Goal: Information Seeking & Learning: Learn about a topic

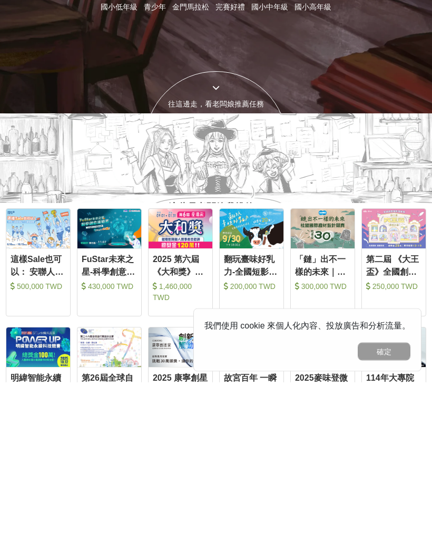
type input "攝影"
click at [306, 174] on button "submit" at bounding box center [306, 163] width 36 height 22
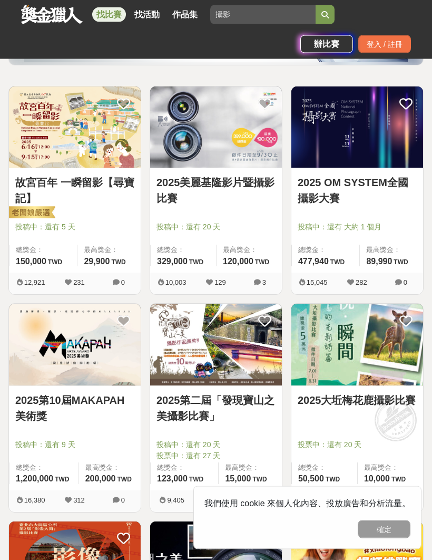
scroll to position [173, 0]
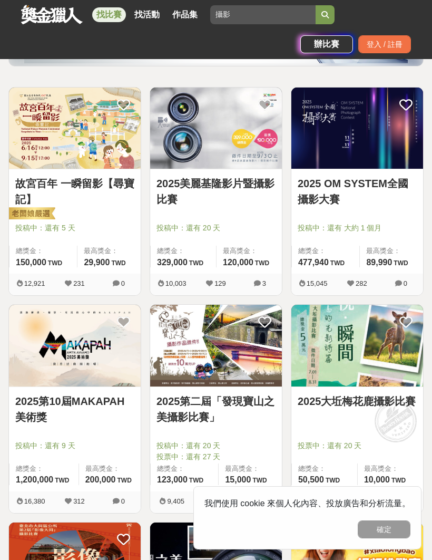
click at [374, 187] on link "2025 OM SYSTEM全國攝影大賽" at bounding box center [357, 191] width 119 height 32
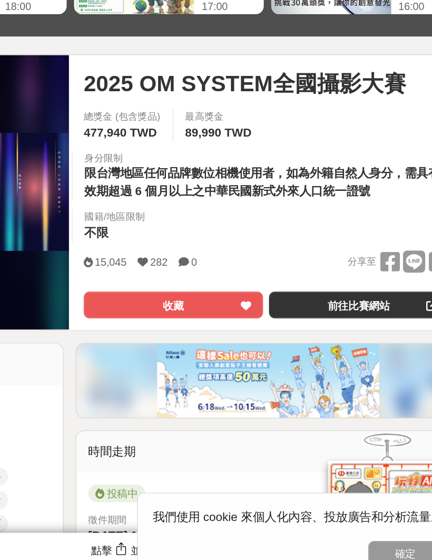
scroll to position [52, 0]
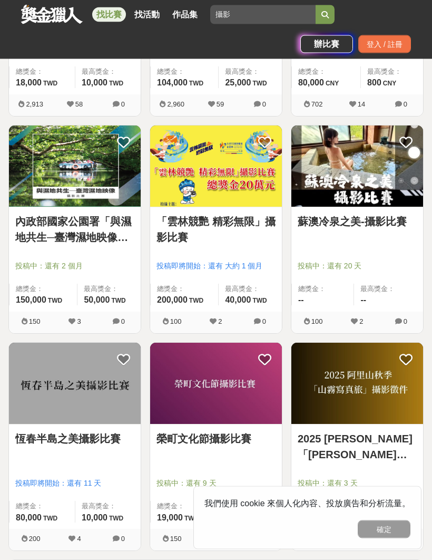
scroll to position [1460, 0]
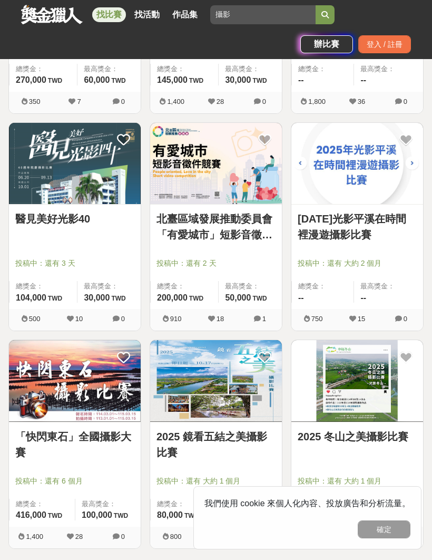
scroll to position [3147, 0]
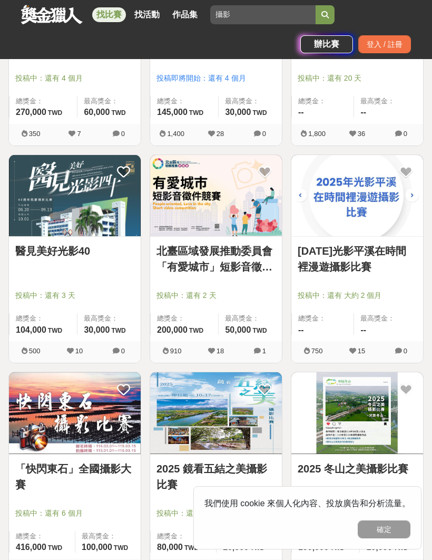
click at [268, 14] on input "攝影" at bounding box center [262, 14] width 105 height 19
type input "攝"
type input "室內設計"
click at [325, 15] on button "submit" at bounding box center [325, 14] width 19 height 19
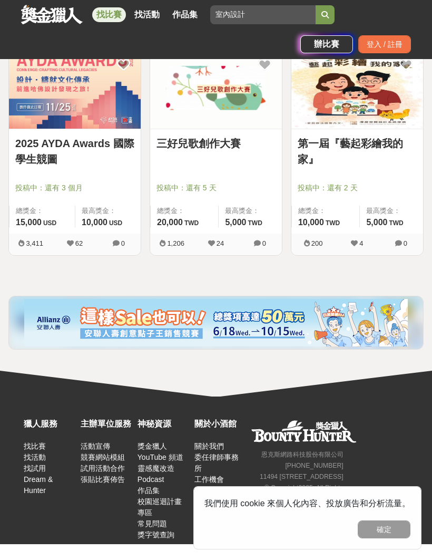
scroll to position [224, 0]
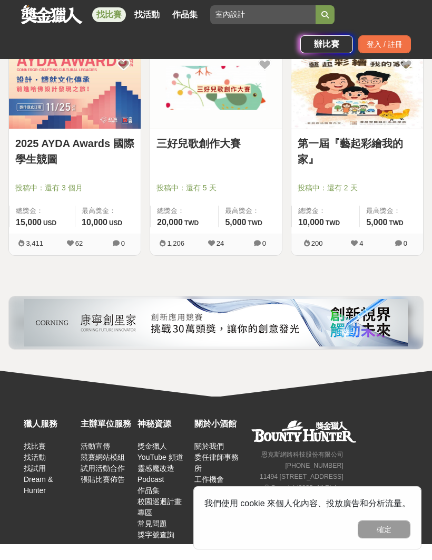
click at [322, 21] on button "submit" at bounding box center [325, 14] width 19 height 19
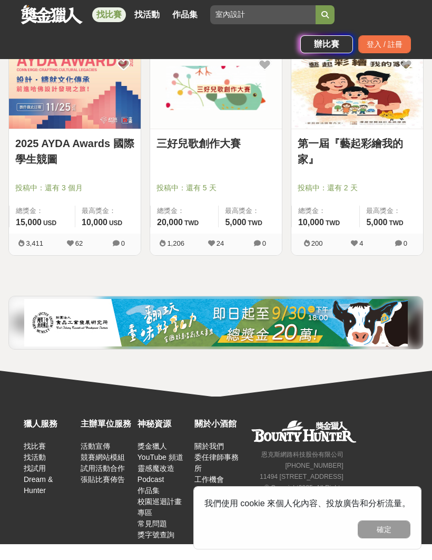
click at [330, 15] on button "submit" at bounding box center [325, 14] width 19 height 19
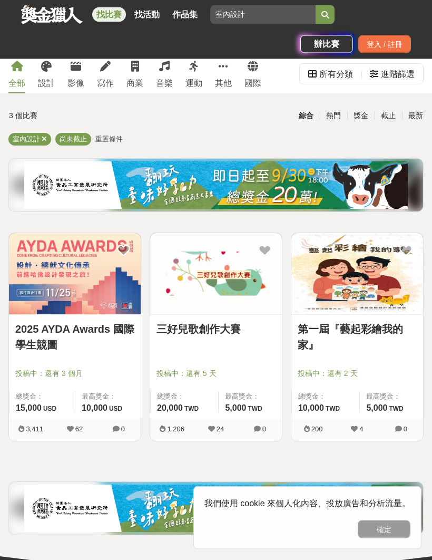
scroll to position [27, 0]
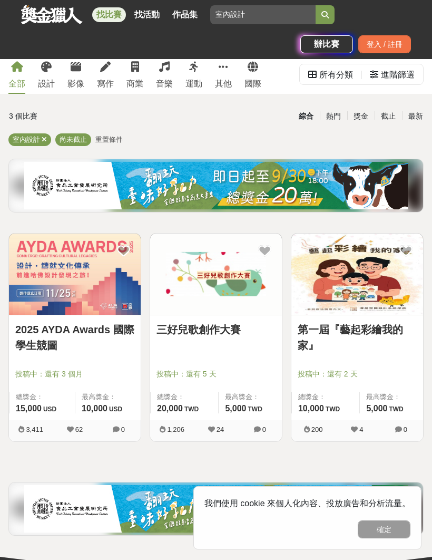
click at [270, 19] on input "室內設計" at bounding box center [262, 14] width 105 height 19
click at [325, 14] on button "submit" at bounding box center [325, 14] width 19 height 19
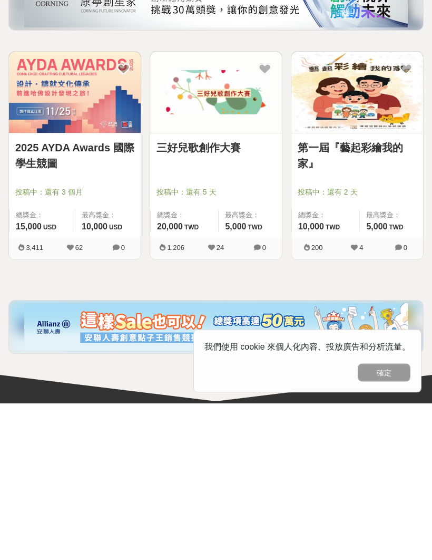
click at [384, 272] on div "3 個比賽 綜合 熱門 獎金 截止 最新 室內設計 尚未截止 重置條件 2025 AYDA Awards 國際學生競圖 投稿中：還有 3 個月 總獎金： 15…" at bounding box center [216, 300] width 432 height 437
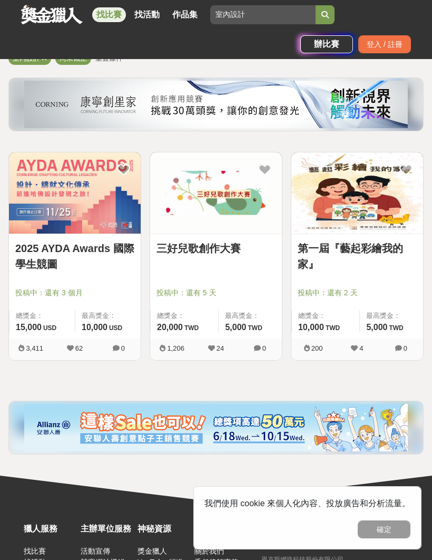
click at [44, 178] on img at bounding box center [75, 192] width 132 height 81
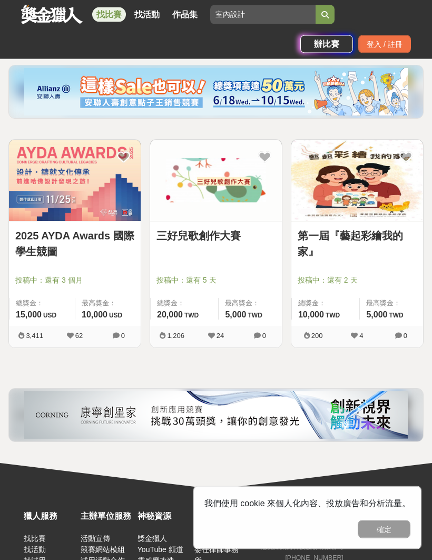
scroll to position [136, 0]
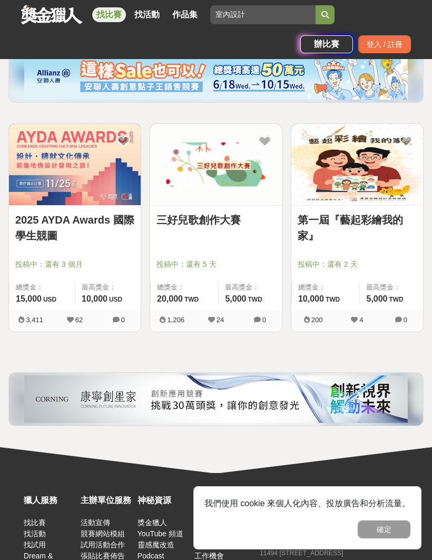
click at [377, 164] on img at bounding box center [357, 164] width 132 height 81
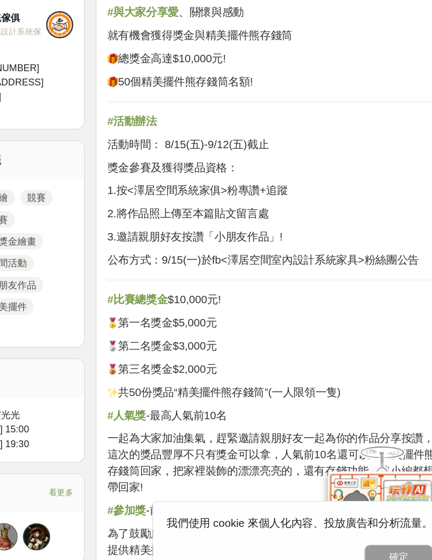
scroll to position [370, 0]
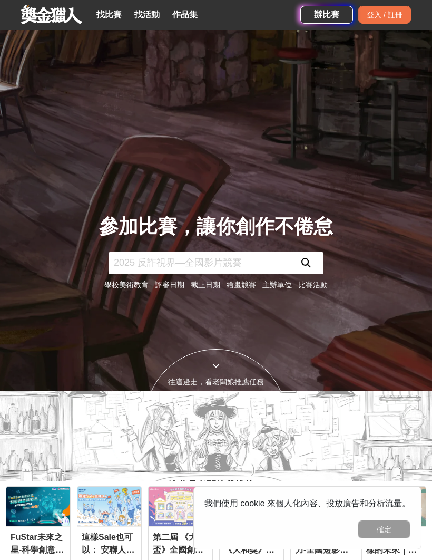
scroll to position [198, 0]
click at [263, 275] on input "text" at bounding box center [198, 263] width 179 height 22
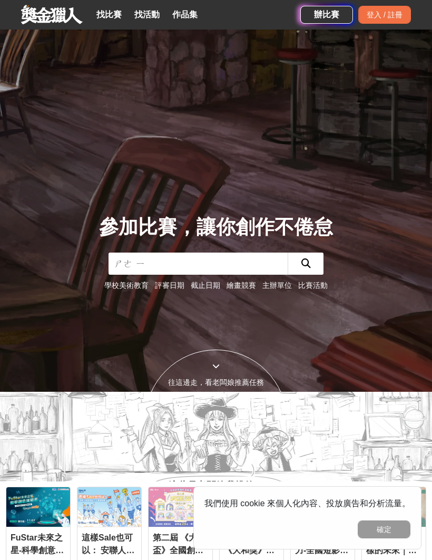
type input "攝影"
click at [306, 275] on button "submit" at bounding box center [306, 263] width 36 height 22
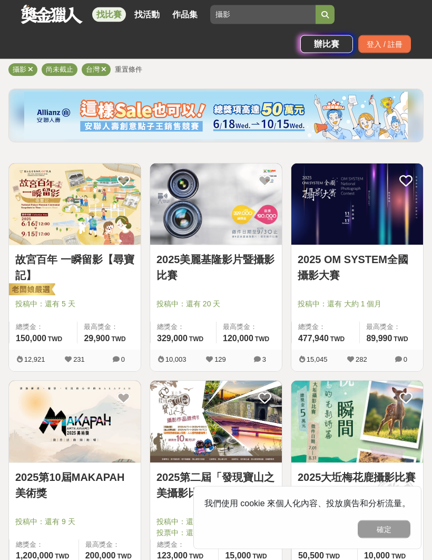
scroll to position [97, 0]
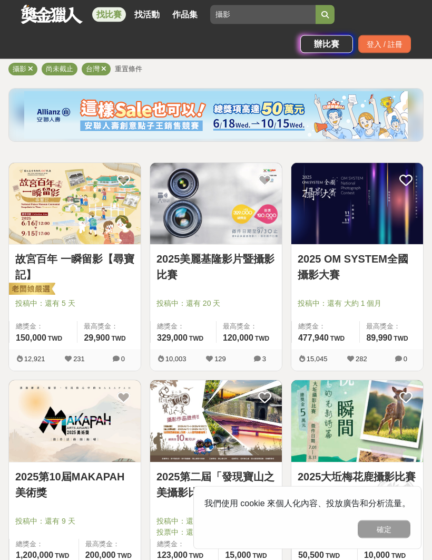
click at [243, 251] on link "2025美麗基隆影片暨攝影比賽" at bounding box center [216, 267] width 119 height 32
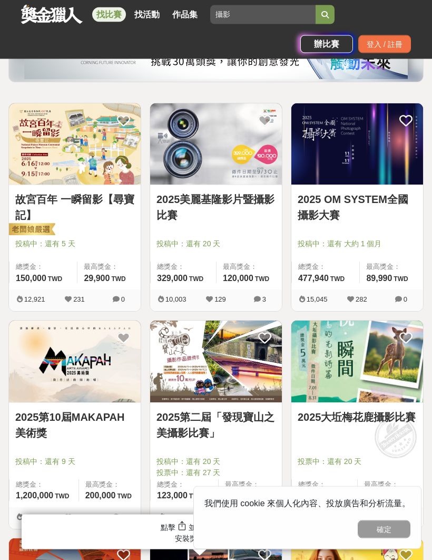
scroll to position [188, 0]
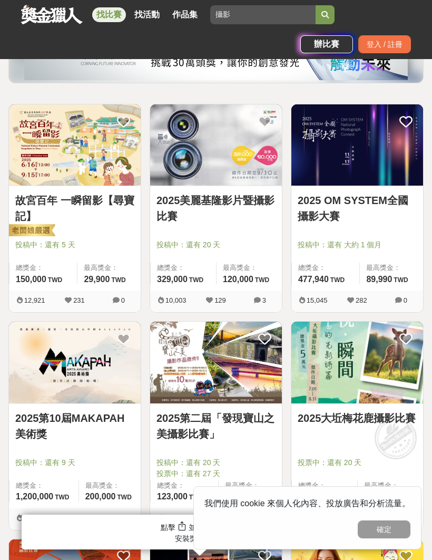
click at [33, 203] on link "故宮百年 一瞬留影【尋寶記】" at bounding box center [74, 208] width 119 height 32
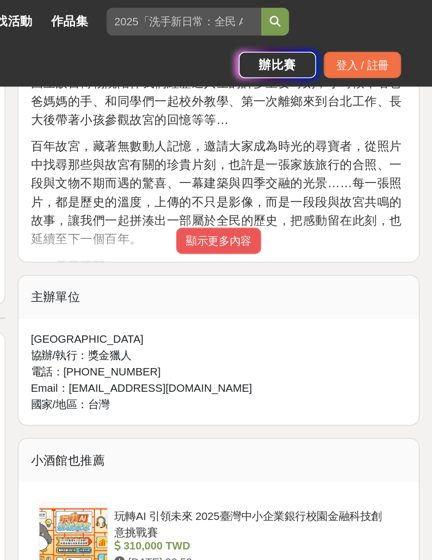
scroll to position [497, 0]
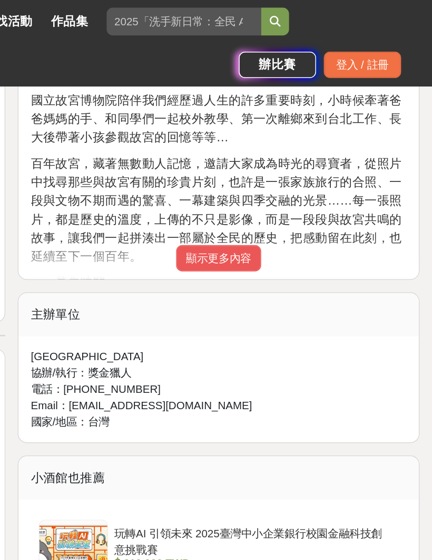
click at [258, 177] on button "顯示更多內容" at bounding box center [287, 176] width 58 height 18
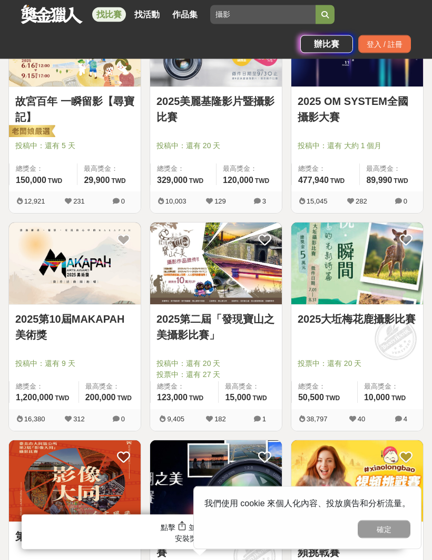
scroll to position [292, 0]
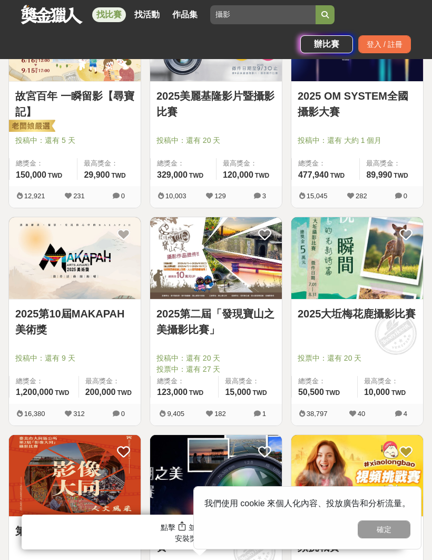
click at [169, 317] on link "2025第二屆「發現寶山之美攝影比賽」" at bounding box center [216, 322] width 119 height 32
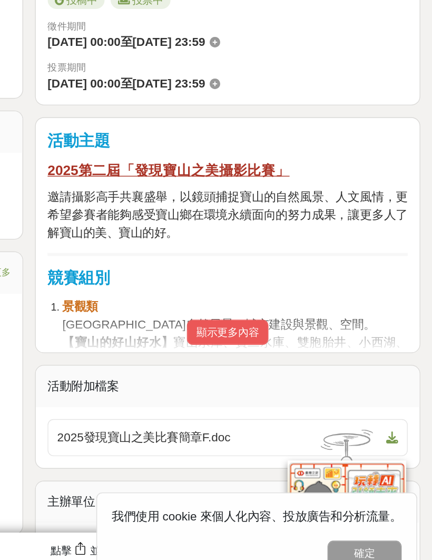
scroll to position [355, 0]
click at [258, 363] on button "顯示更多內容" at bounding box center [287, 372] width 58 height 18
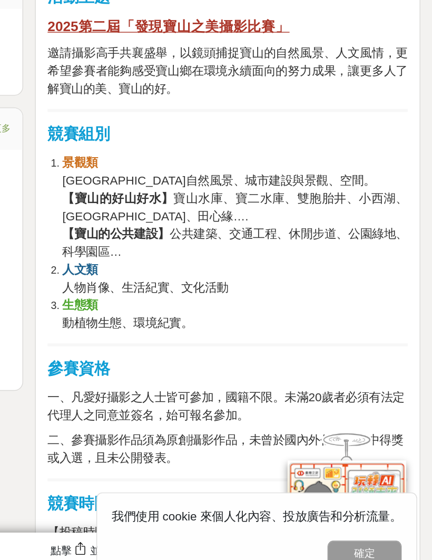
scroll to position [457, 0]
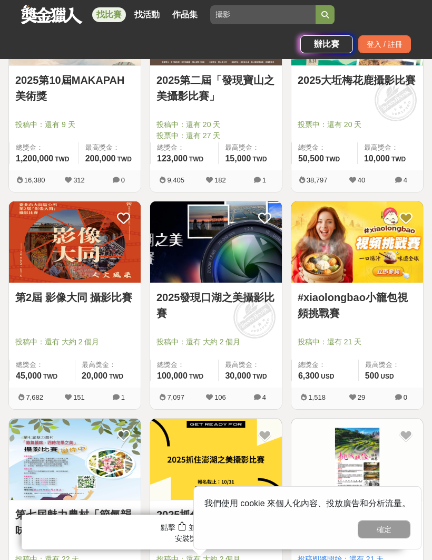
scroll to position [525, 0]
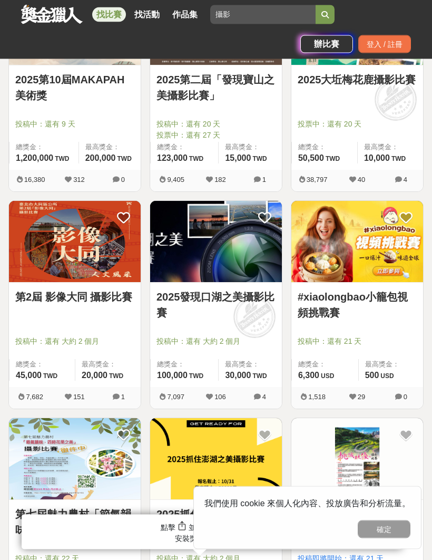
click at [76, 301] on link "第2屆 影像大同 攝影比賽" at bounding box center [74, 297] width 119 height 16
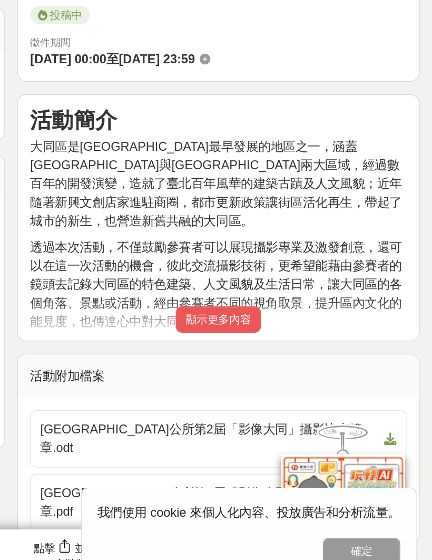
scroll to position [302, 0]
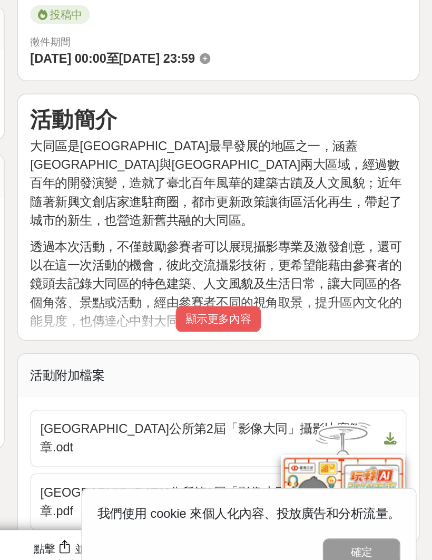
click at [258, 362] on button "顯示更多內容" at bounding box center [287, 371] width 58 height 18
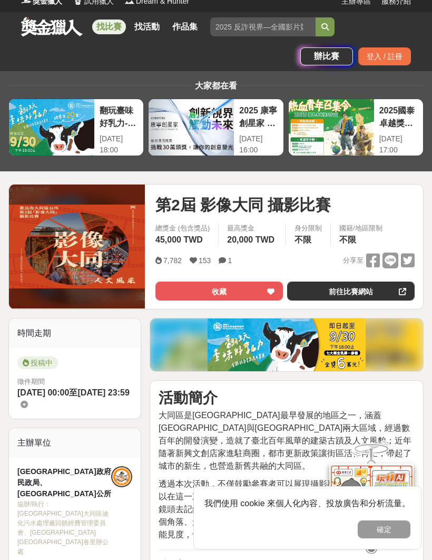
scroll to position [16, 0]
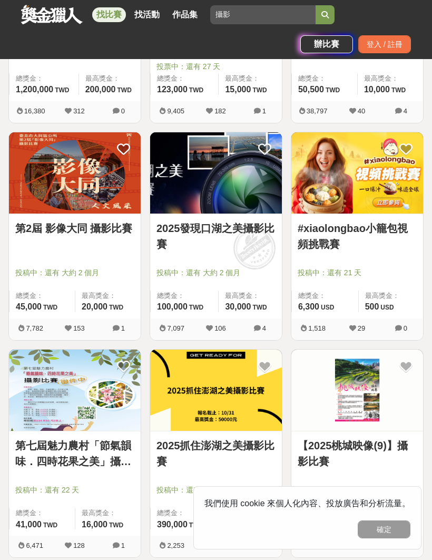
scroll to position [562, 0]
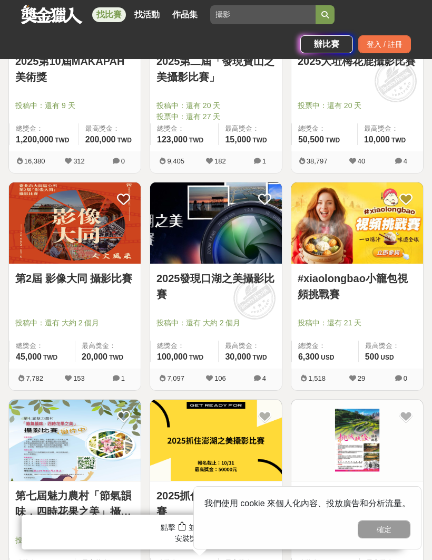
click at [171, 295] on link "2025發現口湖之美攝影比賽" at bounding box center [216, 286] width 119 height 32
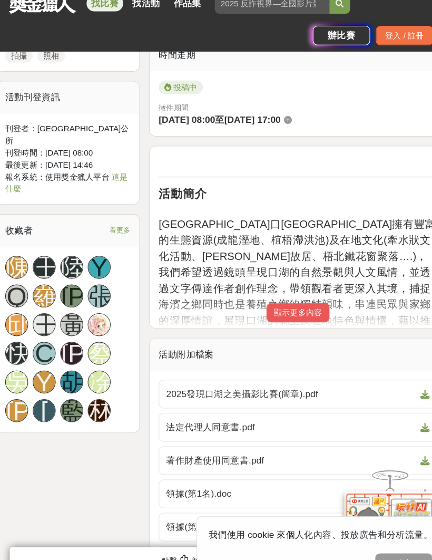
scroll to position [374, 0]
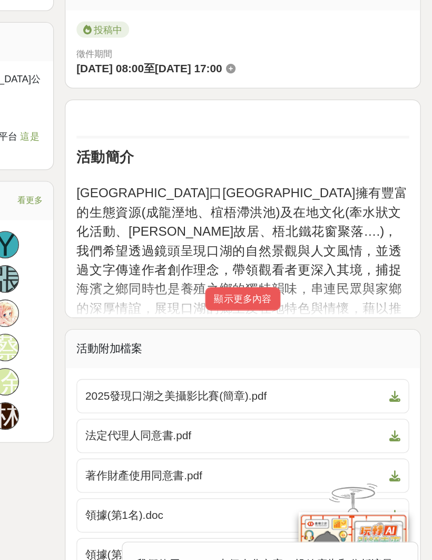
click at [258, 290] on button "顯示更多內容" at bounding box center [287, 299] width 58 height 18
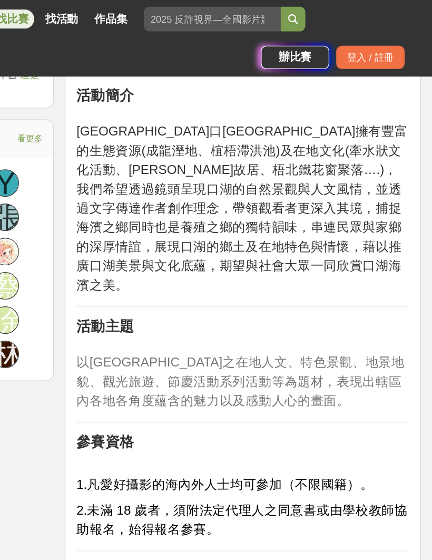
scroll to position [485, 0]
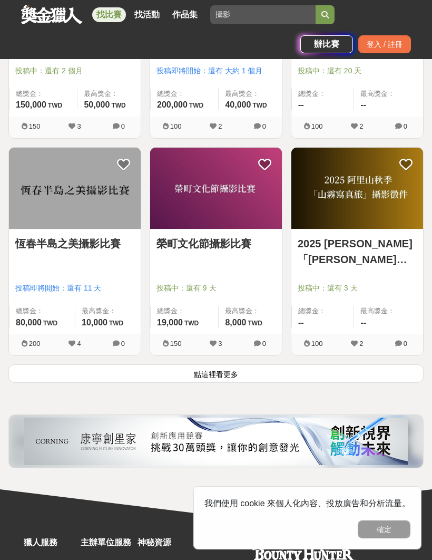
scroll to position [1671, 0]
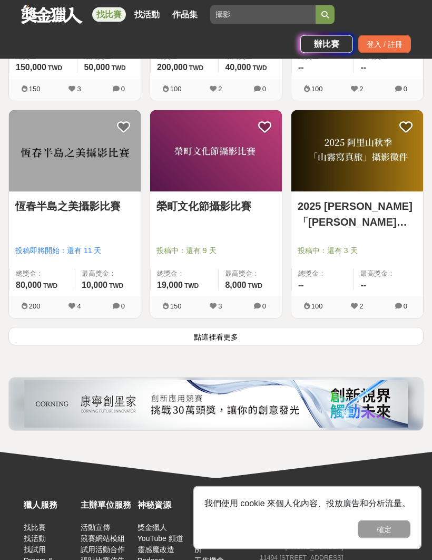
click at [62, 338] on button "點這裡看更多" at bounding box center [215, 336] width 415 height 18
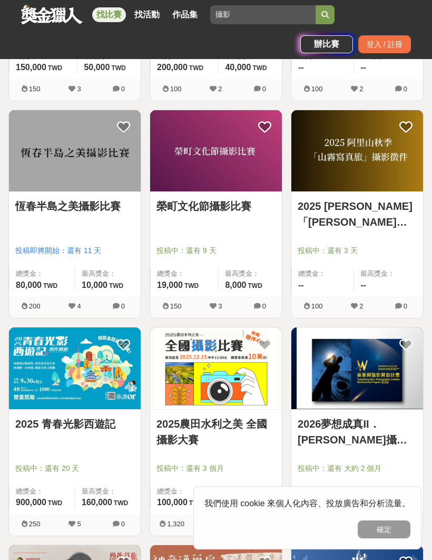
click at [183, 213] on link "榮町文化節攝影比賽" at bounding box center [216, 206] width 119 height 16
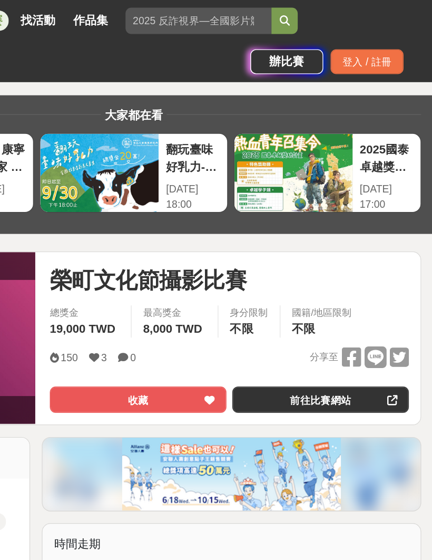
scroll to position [44, 0]
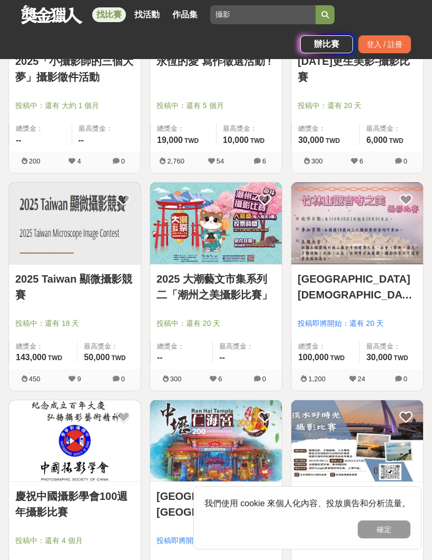
scroll to position [2689, 0]
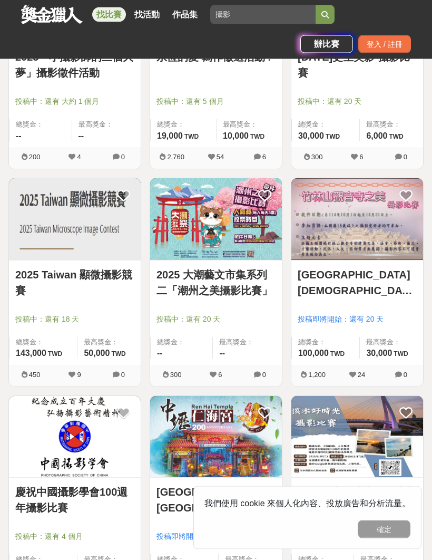
click at [37, 278] on link "2025 Taiwan 顯微攝影競賽" at bounding box center [74, 283] width 119 height 32
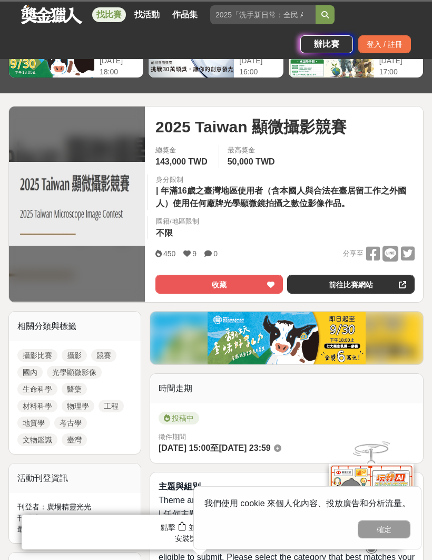
scroll to position [135, 0]
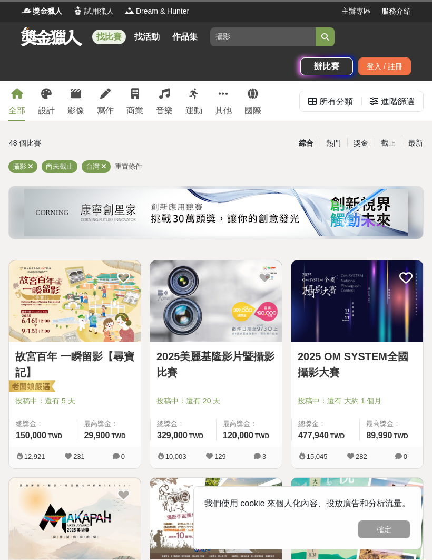
click at [48, 101] on link "設計" at bounding box center [46, 101] width 17 height 40
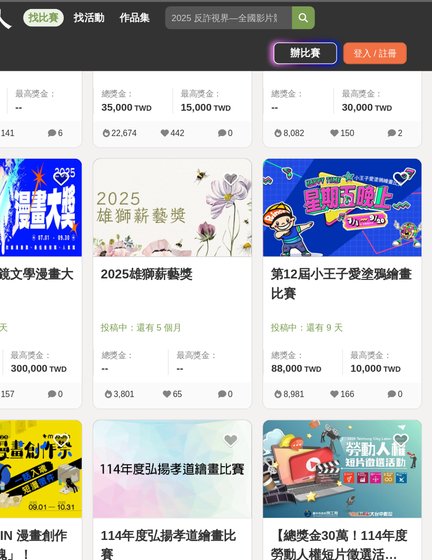
scroll to position [1463, 0]
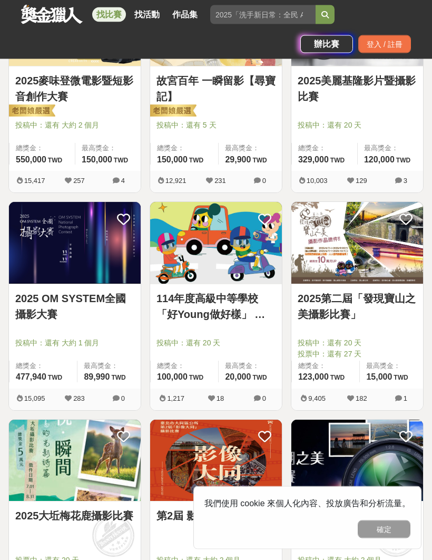
scroll to position [288, 0]
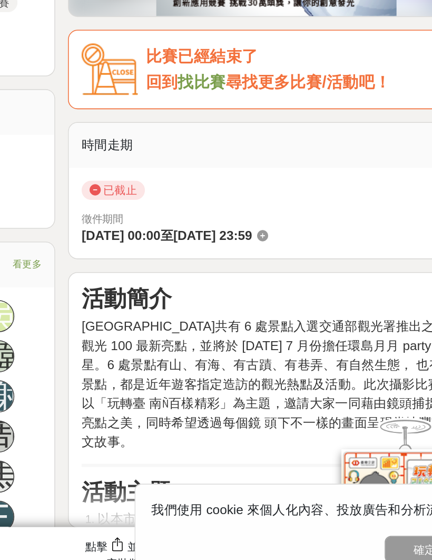
scroll to position [258, 0]
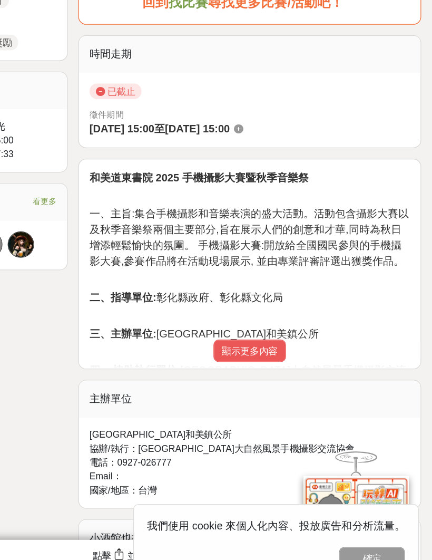
scroll to position [396, 0]
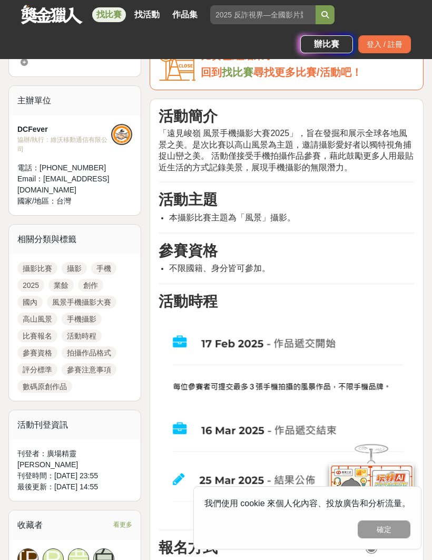
scroll to position [331, 0]
